Goal: Task Accomplishment & Management: Manage account settings

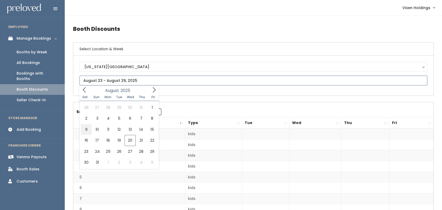
type input "August 9 to August 15"
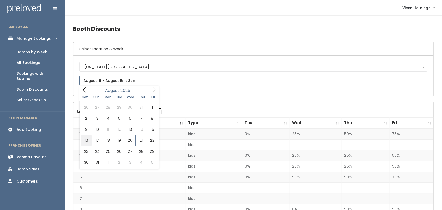
type input "August 16 to August 22"
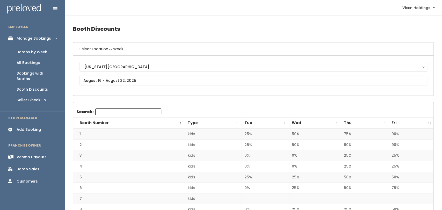
click at [29, 167] on div "Booth Sales" at bounding box center [28, 169] width 23 height 5
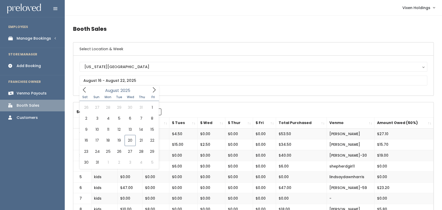
click at [193, 49] on h6 "Select Location & Week" at bounding box center [253, 48] width 360 height 13
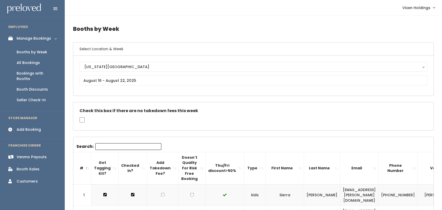
click at [44, 169] on link "Booth Sales" at bounding box center [32, 169] width 65 height 12
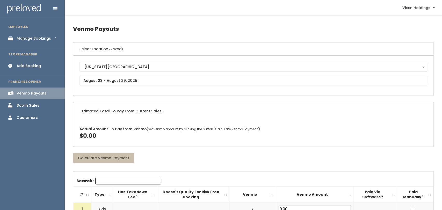
click at [50, 39] on div "Manage Bookings" at bounding box center [34, 38] width 34 height 5
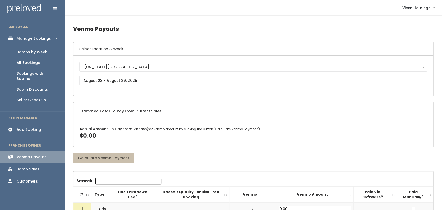
click at [41, 87] on div "Booth Discounts" at bounding box center [32, 89] width 31 height 5
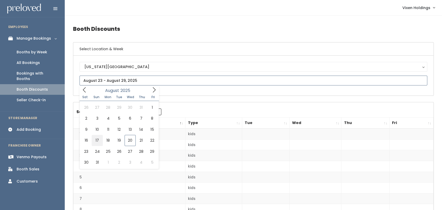
type input "[DATE] to [DATE]"
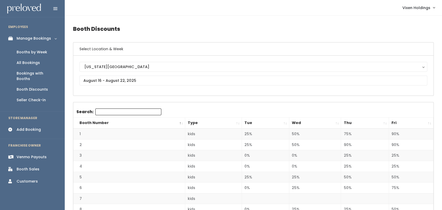
click at [300, 56] on div "Oklahoma City Oklahoma City" at bounding box center [253, 76] width 360 height 40
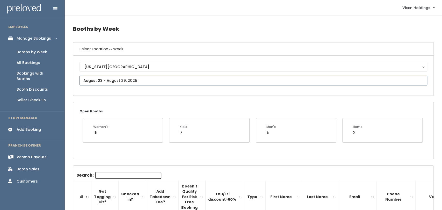
click at [90, 79] on input "text" at bounding box center [254, 81] width 348 height 10
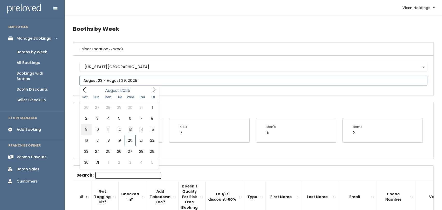
type input "August 9 to August 15"
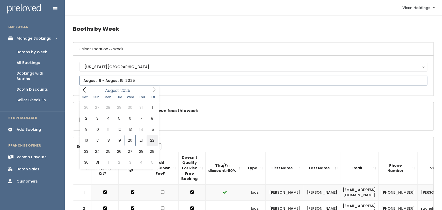
type input "August 16 to August 22"
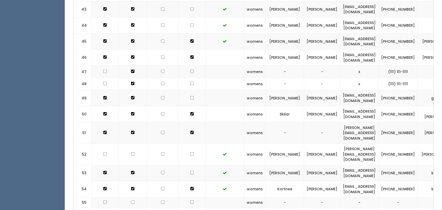
scroll to position [843, 0]
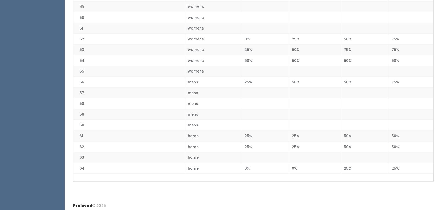
scroll to position [644, 0]
click at [262, 134] on td "25%" at bounding box center [265, 136] width 47 height 11
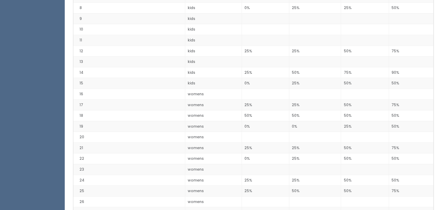
scroll to position [202, 0]
